Goal: Task Accomplishment & Management: Use online tool/utility

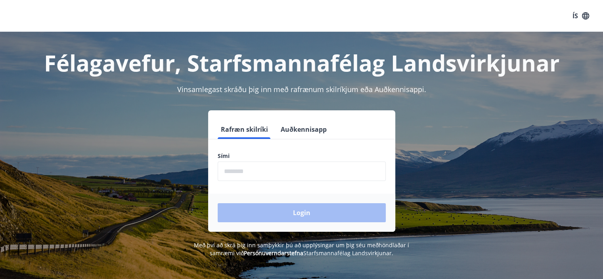
click at [246, 174] on input "phone" at bounding box center [302, 170] width 168 height 19
type input "********"
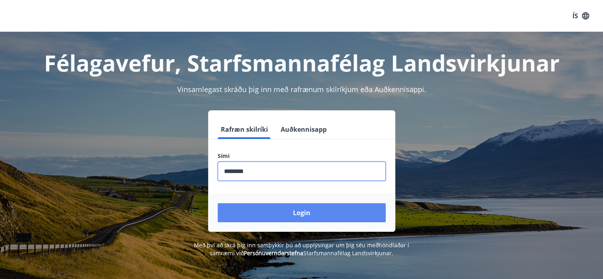
click at [301, 214] on button "Login" at bounding box center [302, 212] width 168 height 19
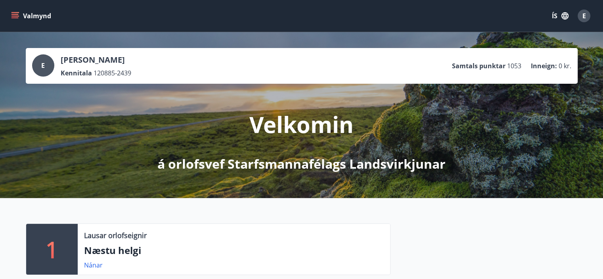
click at [17, 13] on icon "menu" at bounding box center [15, 16] width 8 height 8
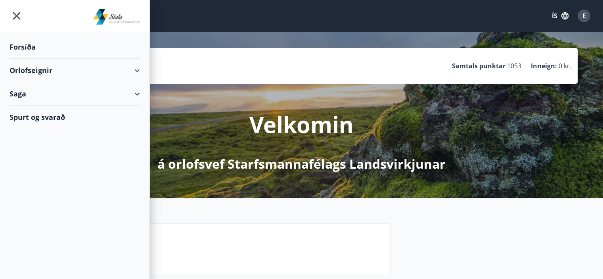
click at [54, 69] on div "Orlofseignir" at bounding box center [75, 70] width 130 height 23
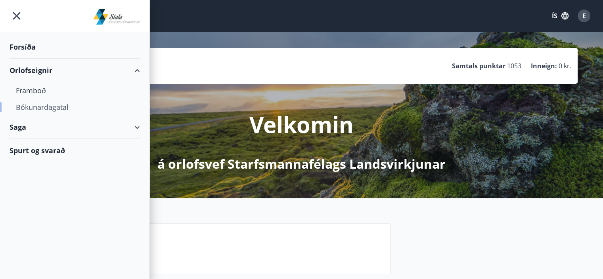
click at [65, 106] on div "Bókunardagatal" at bounding box center [75, 107] width 118 height 17
